Goal: Information Seeking & Learning: Learn about a topic

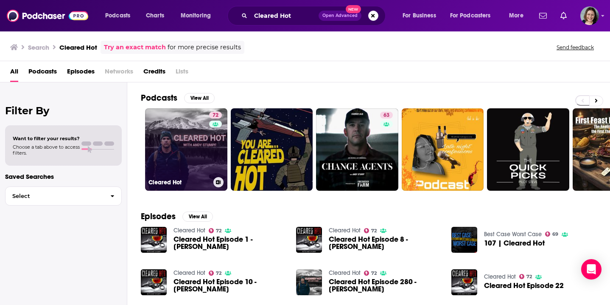
click at [178, 149] on link "72 Cleared Hot" at bounding box center [186, 149] width 82 height 82
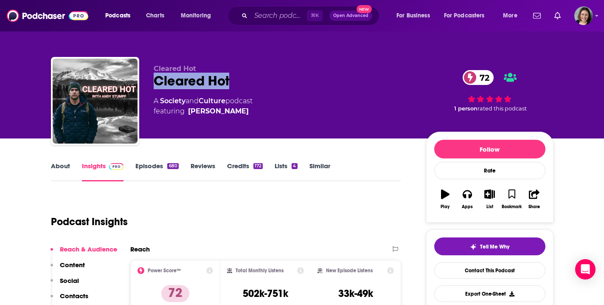
drag, startPoint x: 228, startPoint y: 81, endPoint x: 147, endPoint y: 83, distance: 81.5
click at [147, 83] on div "Cleared Hot Cleared Hot 72 A Society and Culture podcast featuring [PERSON_NAME…" at bounding box center [302, 103] width 502 height 92
copy h2 "Cleared Hot"
click at [151, 167] on link "Episodes 680" at bounding box center [156, 172] width 43 height 20
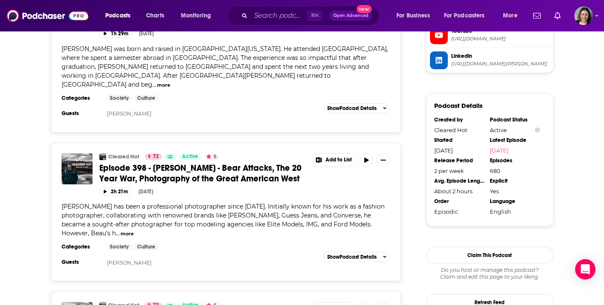
scroll to position [891, 0]
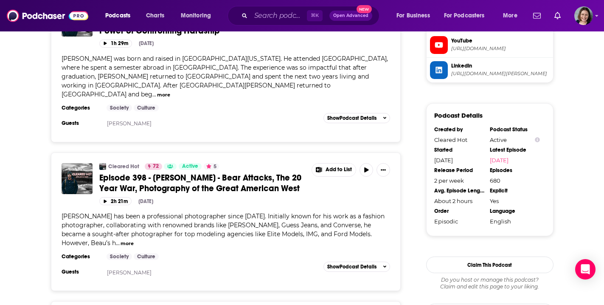
click at [259, 172] on span "Episode 398 - [PERSON_NAME] - Bear Attacks, The 20 Year War, Photography of the…" at bounding box center [200, 182] width 202 height 21
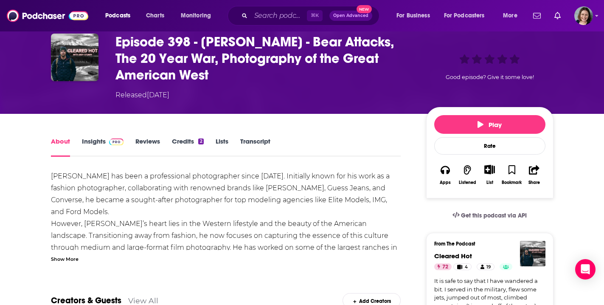
scroll to position [53, 0]
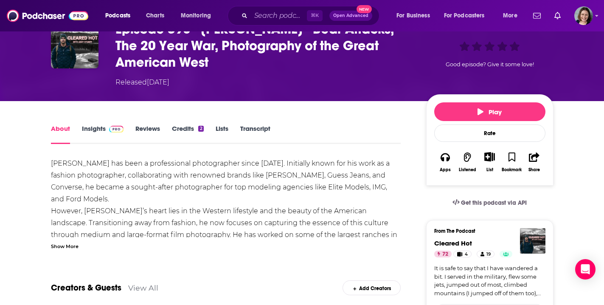
click at [65, 245] on div "Show More" at bounding box center [65, 245] width 28 height 8
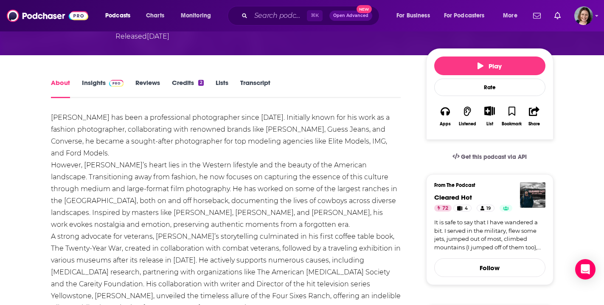
scroll to position [0, 0]
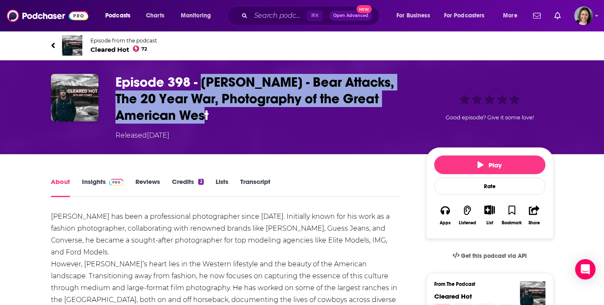
drag, startPoint x: 202, startPoint y: 80, endPoint x: 213, endPoint y: 115, distance: 36.8
click at [213, 115] on h1 "Episode 398 - [PERSON_NAME] - Bear Attacks, The 20 Year War, Photography of the…" at bounding box center [263, 99] width 297 height 50
copy h1 "[PERSON_NAME] - Bear Attacks, The 20 Year War, Photography of the Great America…"
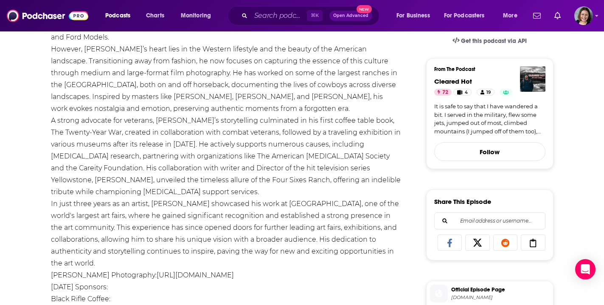
scroll to position [216, 0]
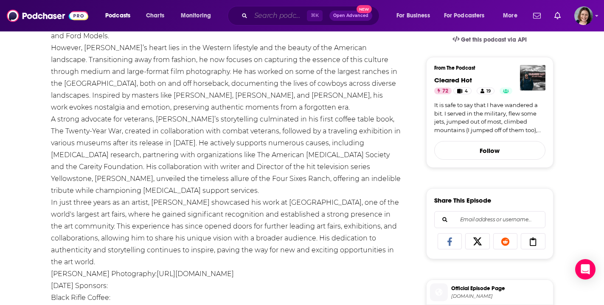
click at [274, 16] on input "Search podcasts, credits, & more..." at bounding box center [279, 16] width 56 height 14
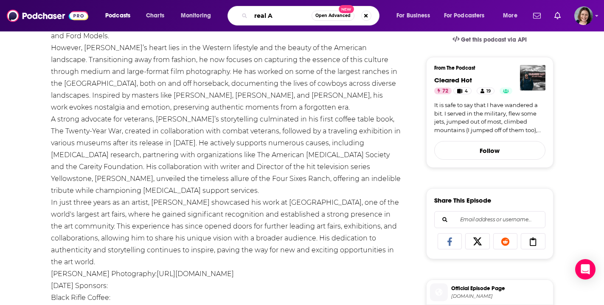
type input "real AF"
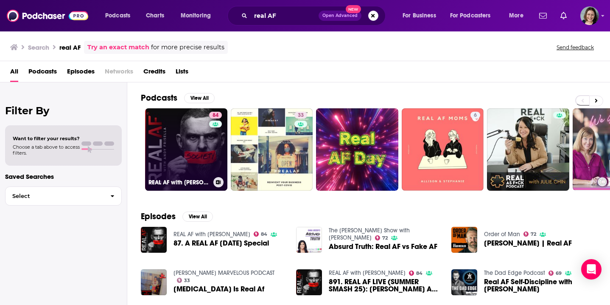
click at [181, 151] on link "84 REAL AF with [PERSON_NAME]" at bounding box center [186, 149] width 82 height 82
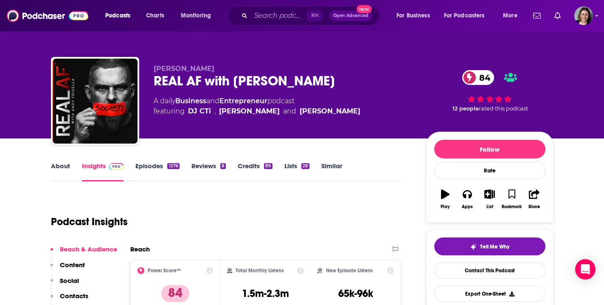
click at [147, 164] on link "Episodes 1276" at bounding box center [157, 172] width 44 height 20
